Goal: Task Accomplishment & Management: Use online tool/utility

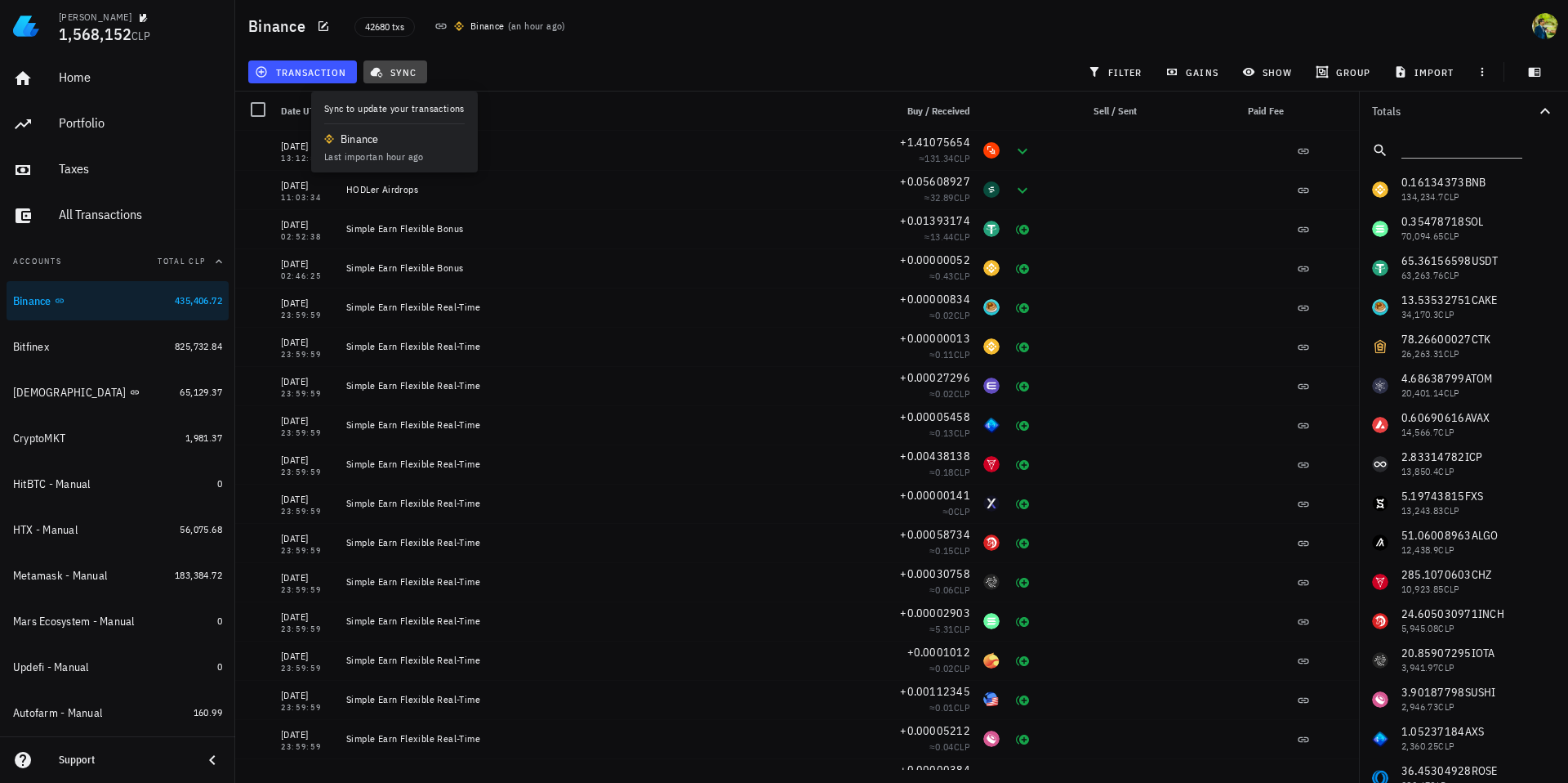
click at [421, 73] on button "sync" at bounding box center [395, 71] width 64 height 23
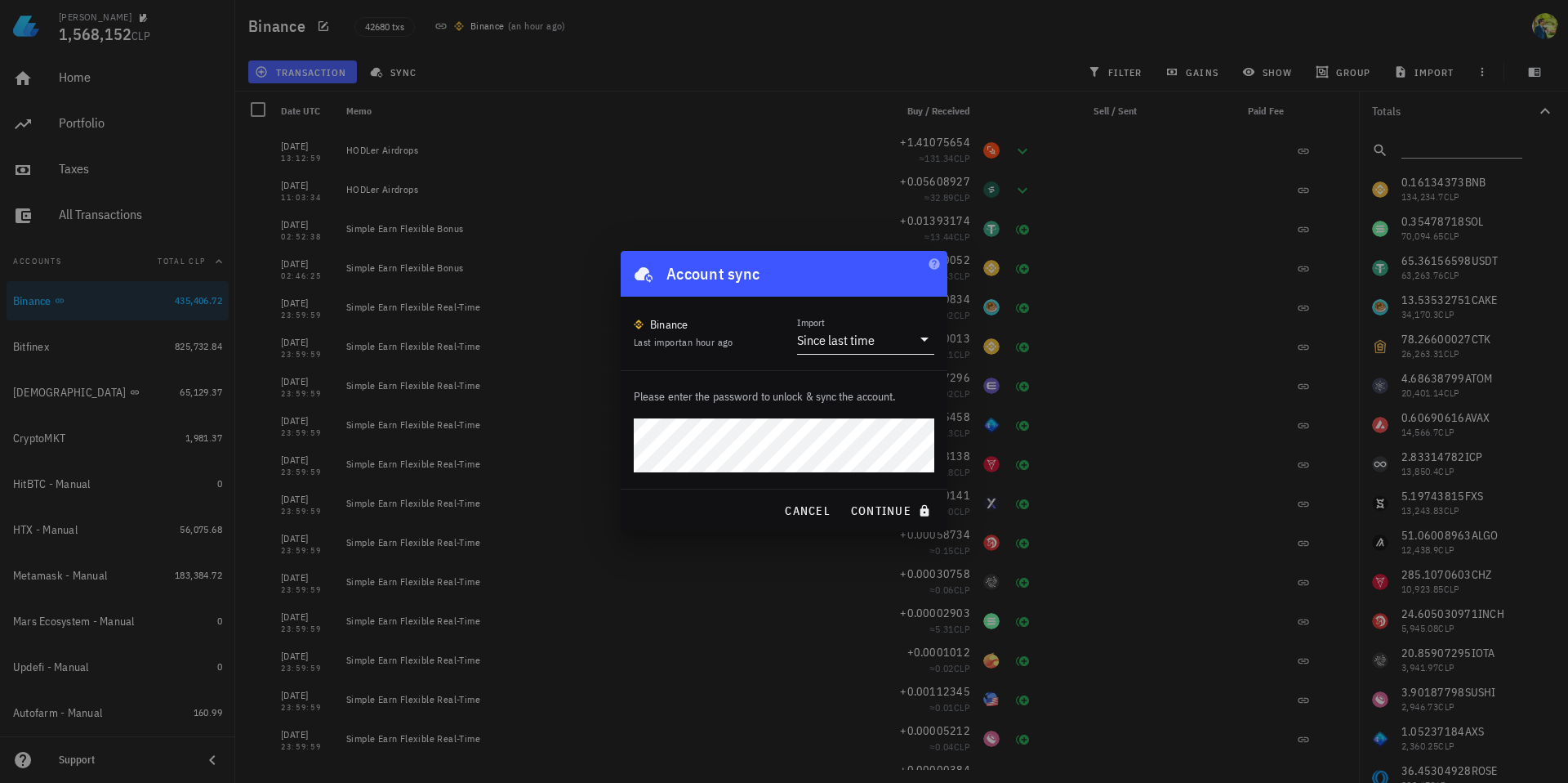
click at [852, 340] on div "Since last time" at bounding box center [835, 340] width 78 height 17
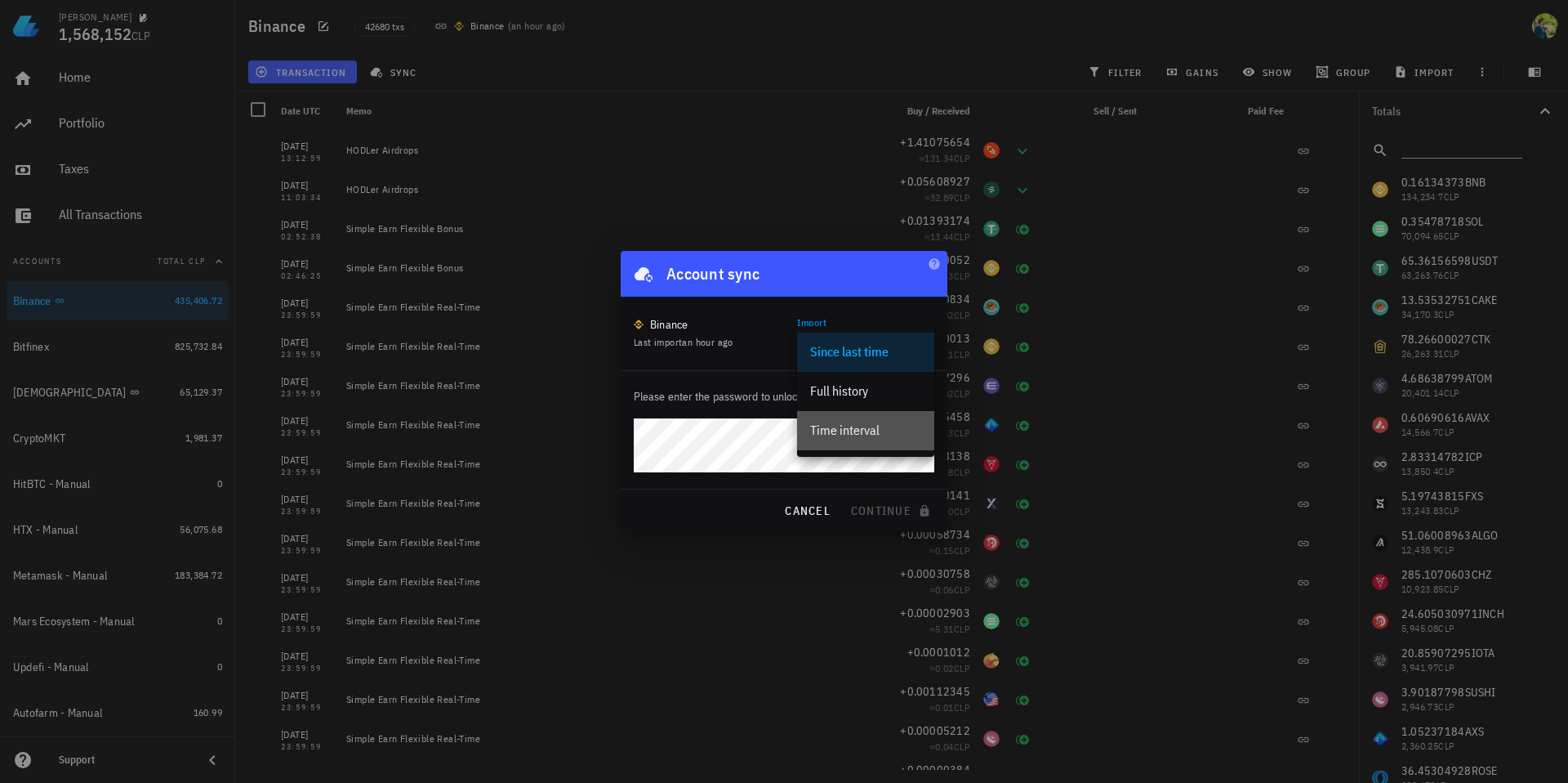
click at [845, 421] on div "Time interval" at bounding box center [866, 430] width 111 height 35
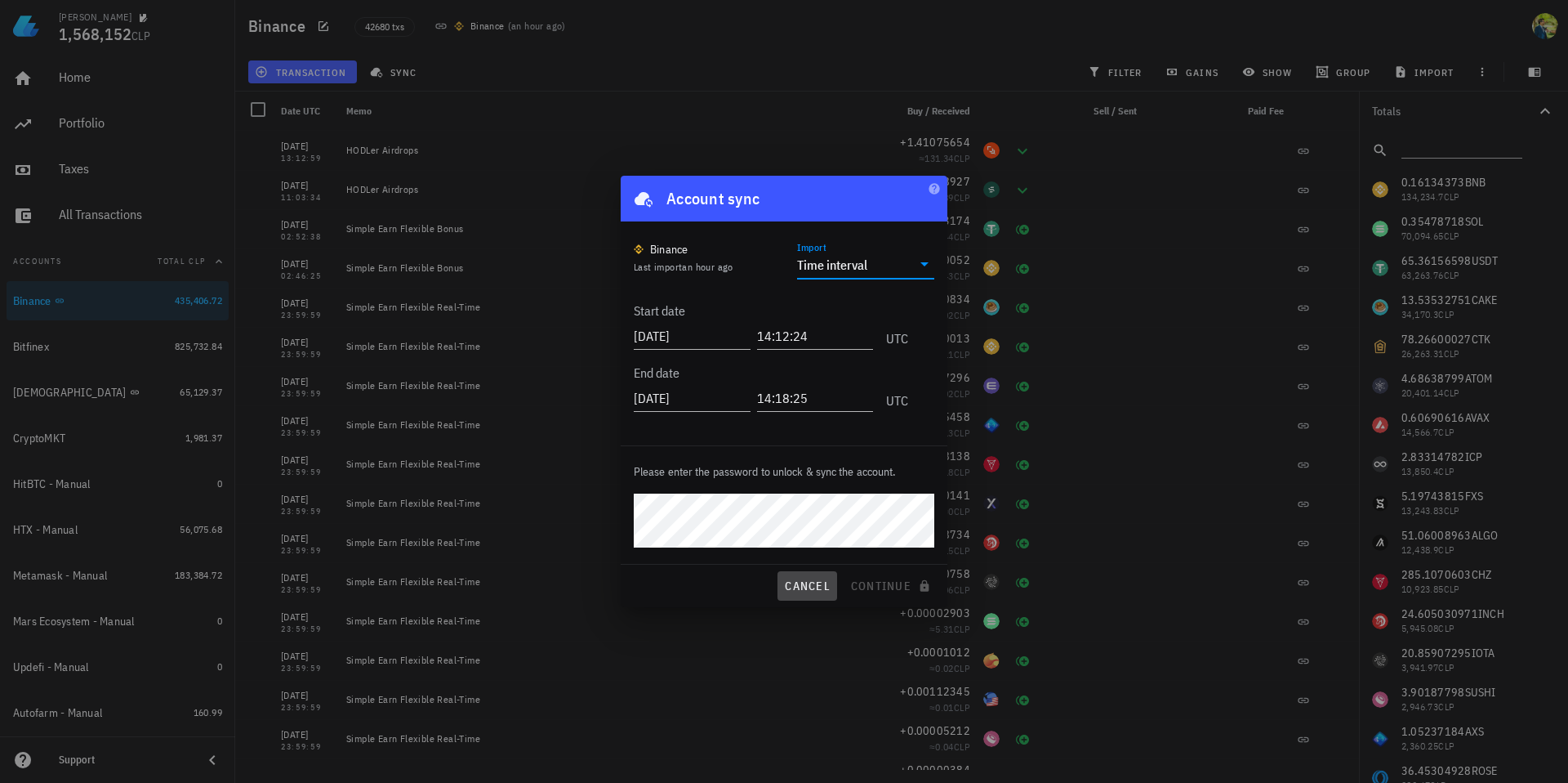
click at [780, 584] on button "cancel" at bounding box center [807, 585] width 60 height 30
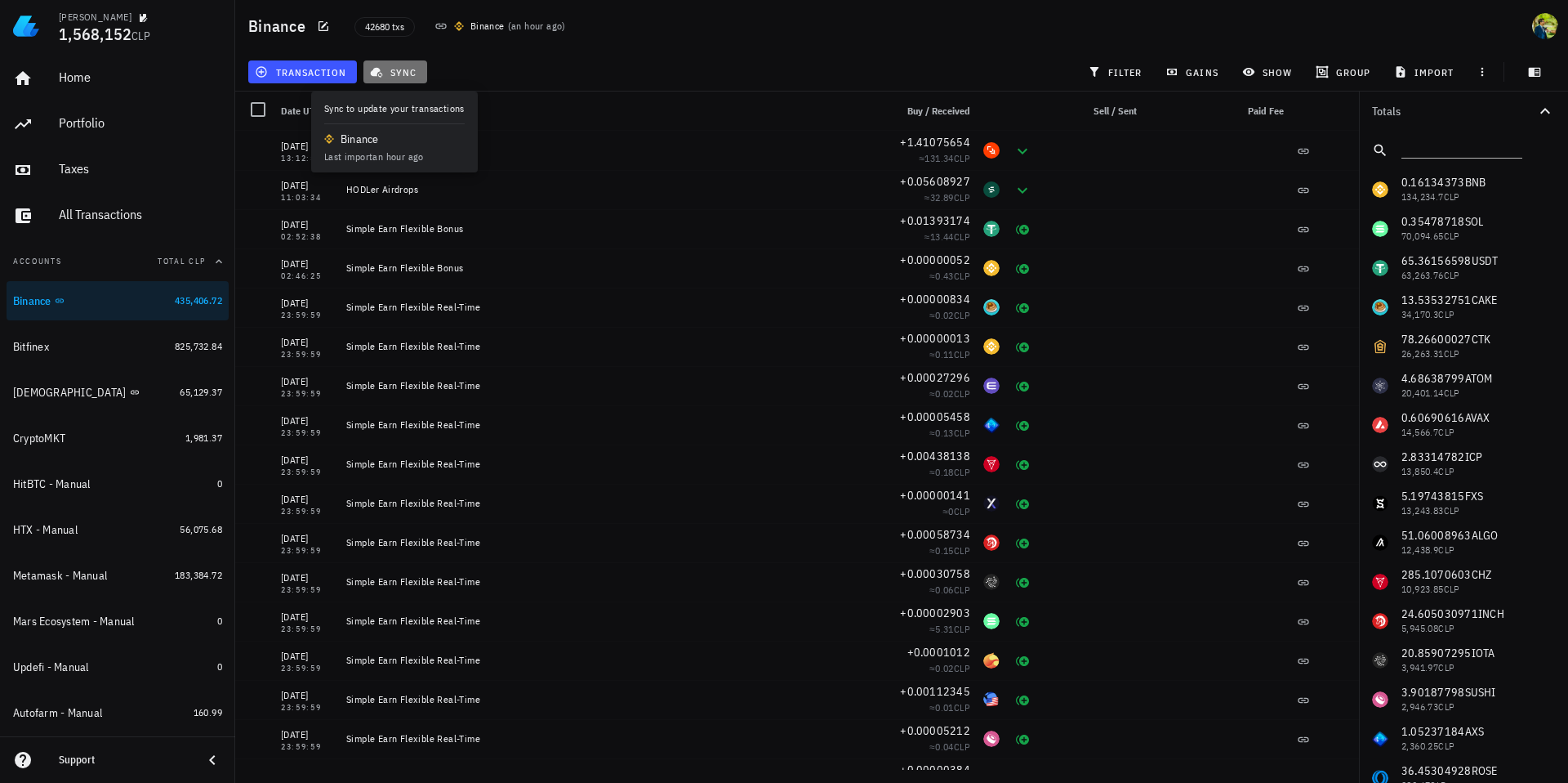
click at [397, 66] on span "sync" at bounding box center [394, 72] width 43 height 13
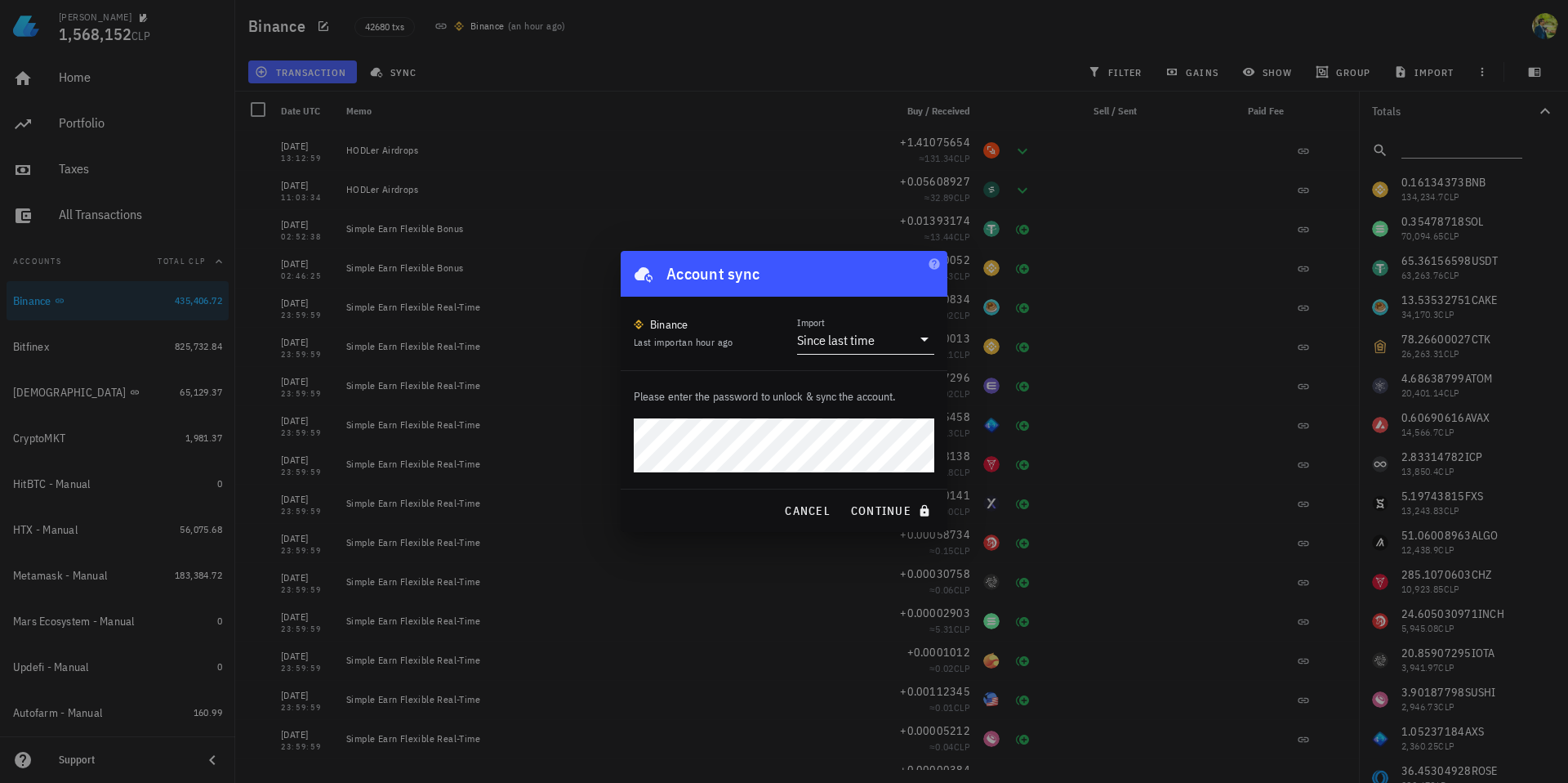
click at [873, 335] on div "Since last time" at bounding box center [835, 340] width 78 height 17
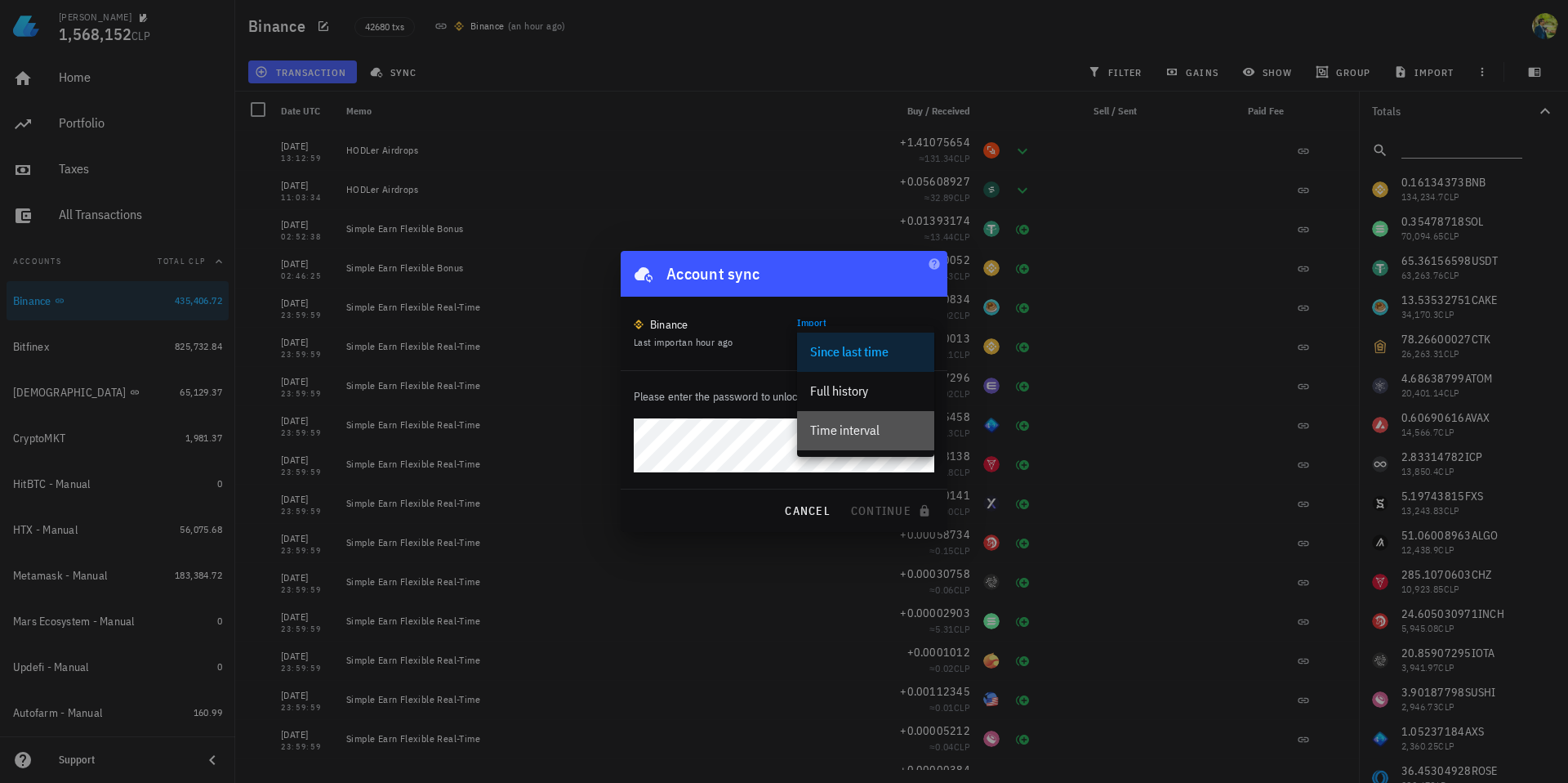
click at [859, 425] on div "Time interval" at bounding box center [866, 429] width 111 height 16
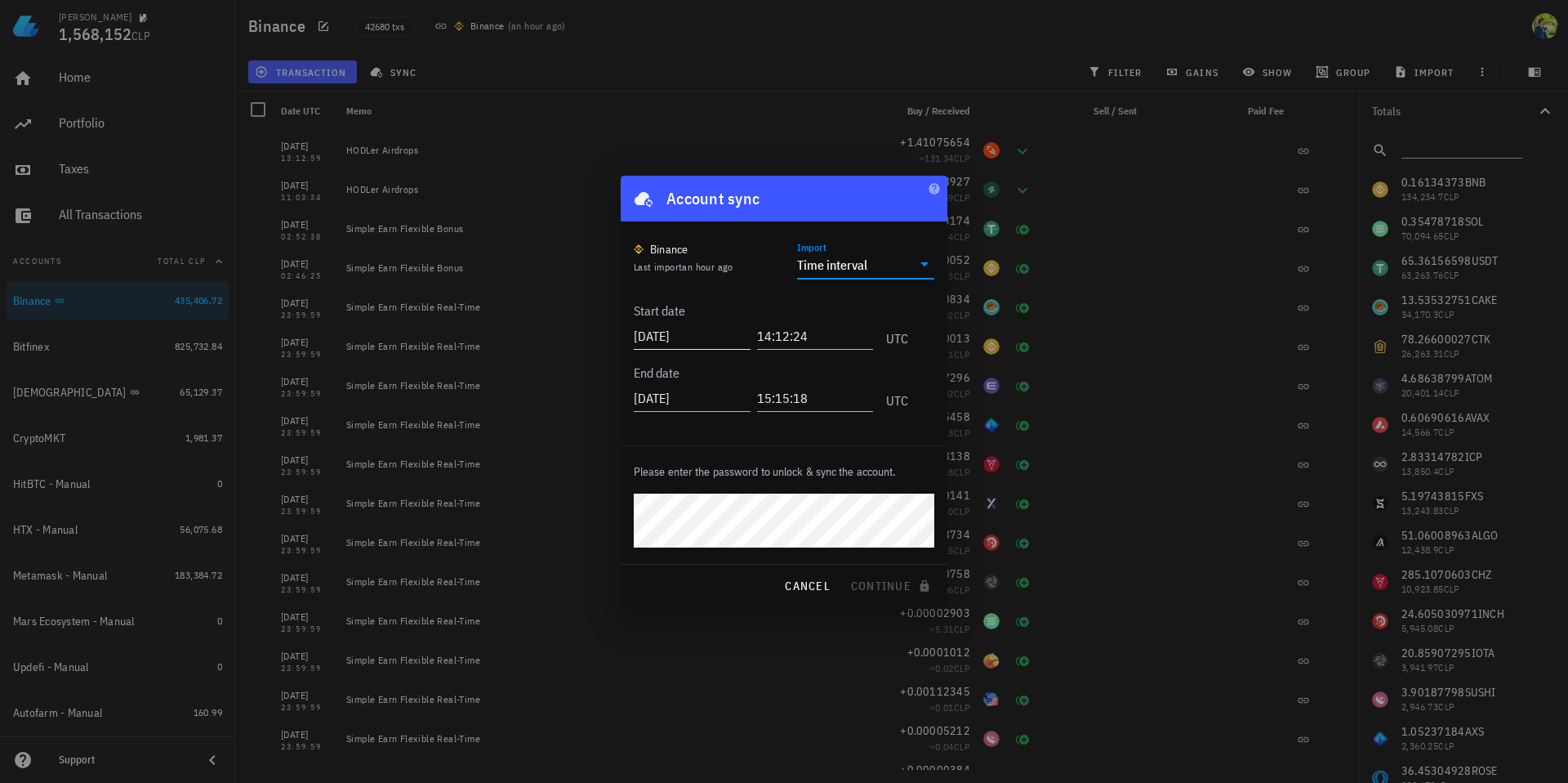
click at [706, 336] on input "[DATE]" at bounding box center [692, 335] width 117 height 26
drag, startPoint x: 686, startPoint y: 336, endPoint x: 724, endPoint y: 334, distance: 38.1
click at [724, 334] on input "[DATE]" at bounding box center [694, 335] width 120 height 26
type input "[DATE]"
click at [776, 330] on input "14:12:24" at bounding box center [813, 335] width 120 height 26
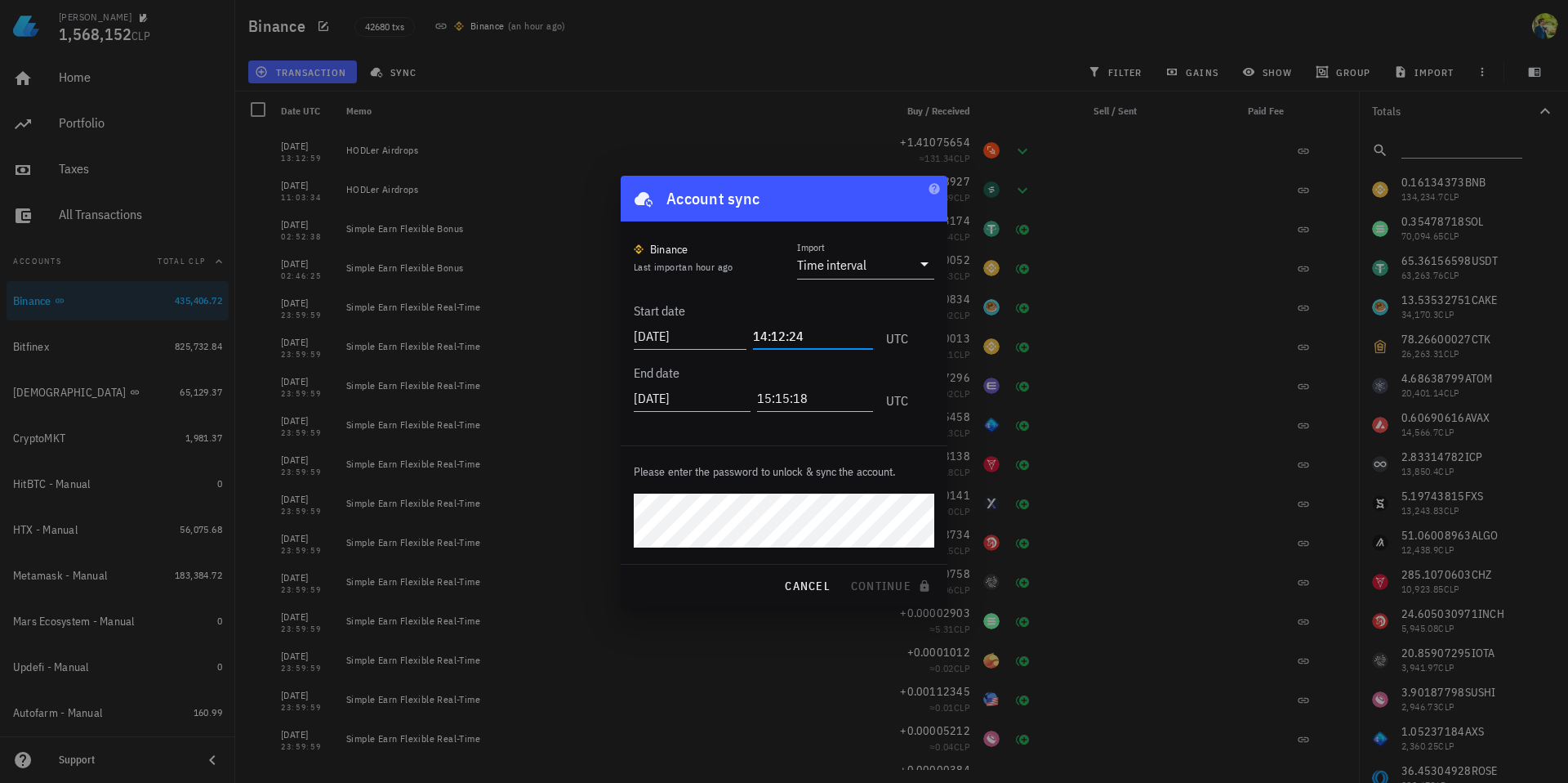
click at [776, 330] on input "14:12:24" at bounding box center [813, 335] width 120 height 26
click at [759, 334] on input "14:12:24" at bounding box center [813, 335] width 120 height 26
type input "00:00:01"
click at [909, 584] on span "continue" at bounding box center [892, 585] width 84 height 15
